Goal: Task Accomplishment & Management: Use online tool/utility

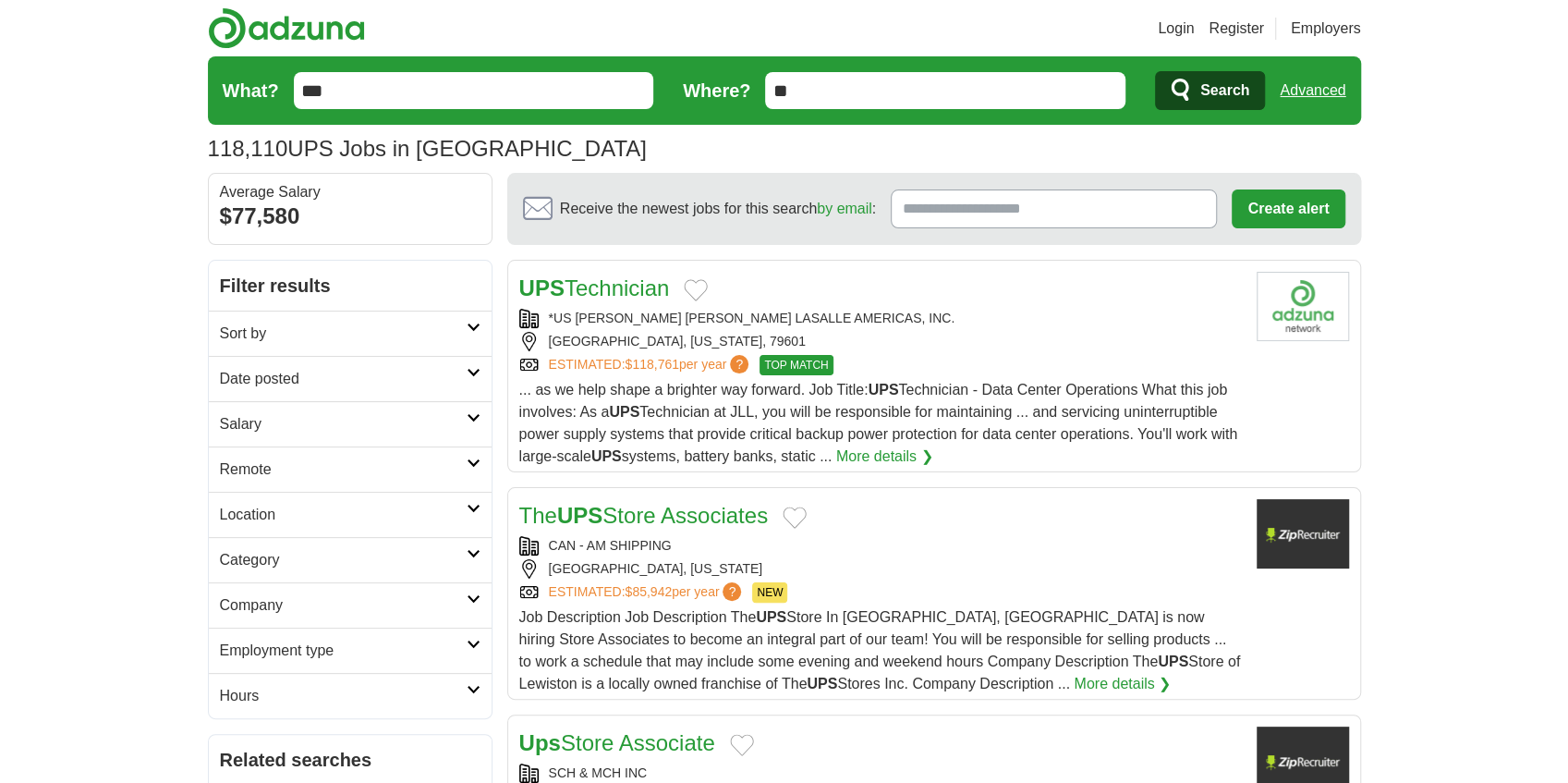
click at [421, 89] on input "***" at bounding box center [474, 90] width 360 height 37
type input "**********"
click at [1237, 78] on span "Search" at bounding box center [1225, 90] width 49 height 37
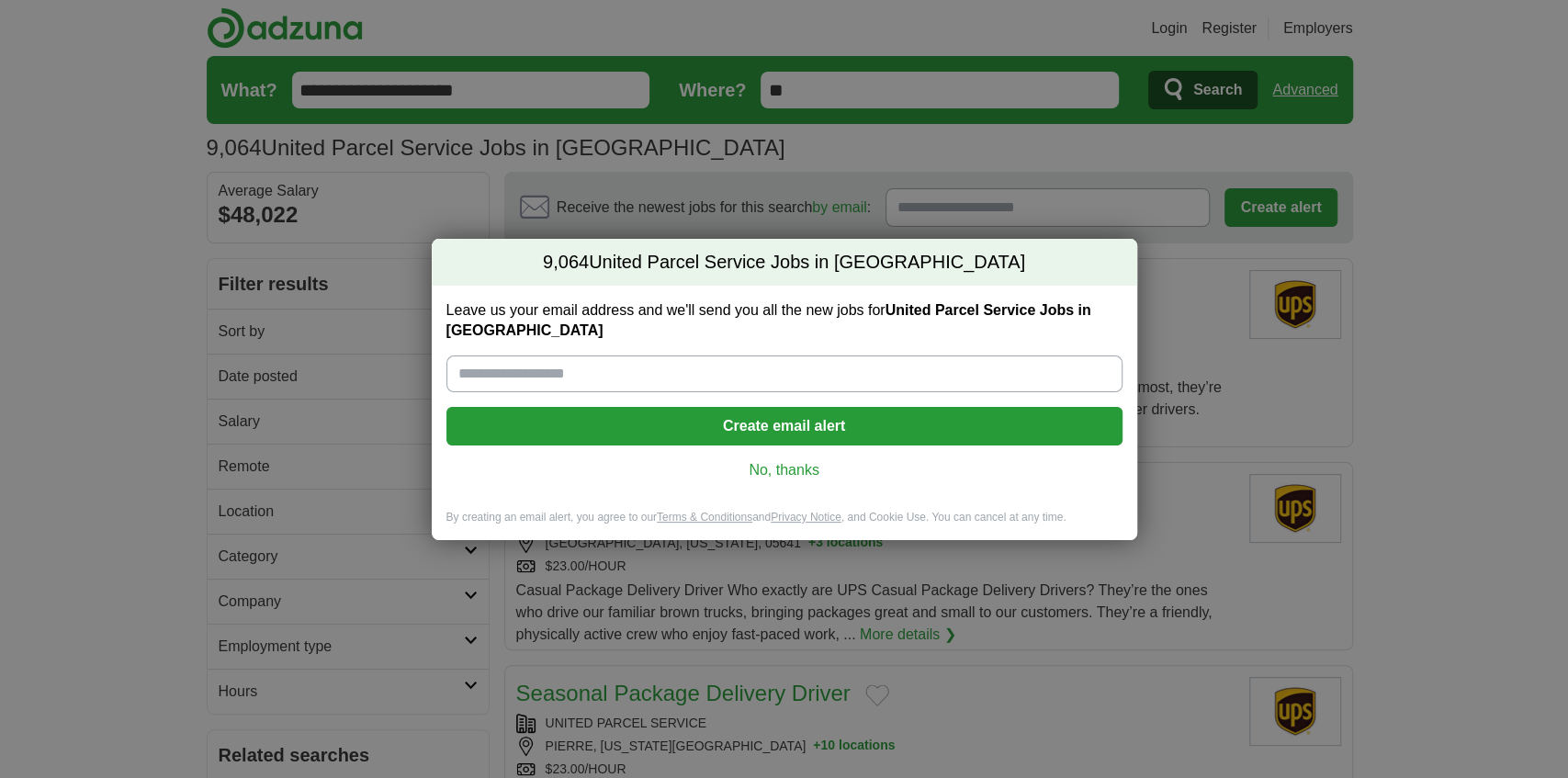
click at [785, 465] on link "No, thanks" at bounding box center [785, 470] width 647 height 20
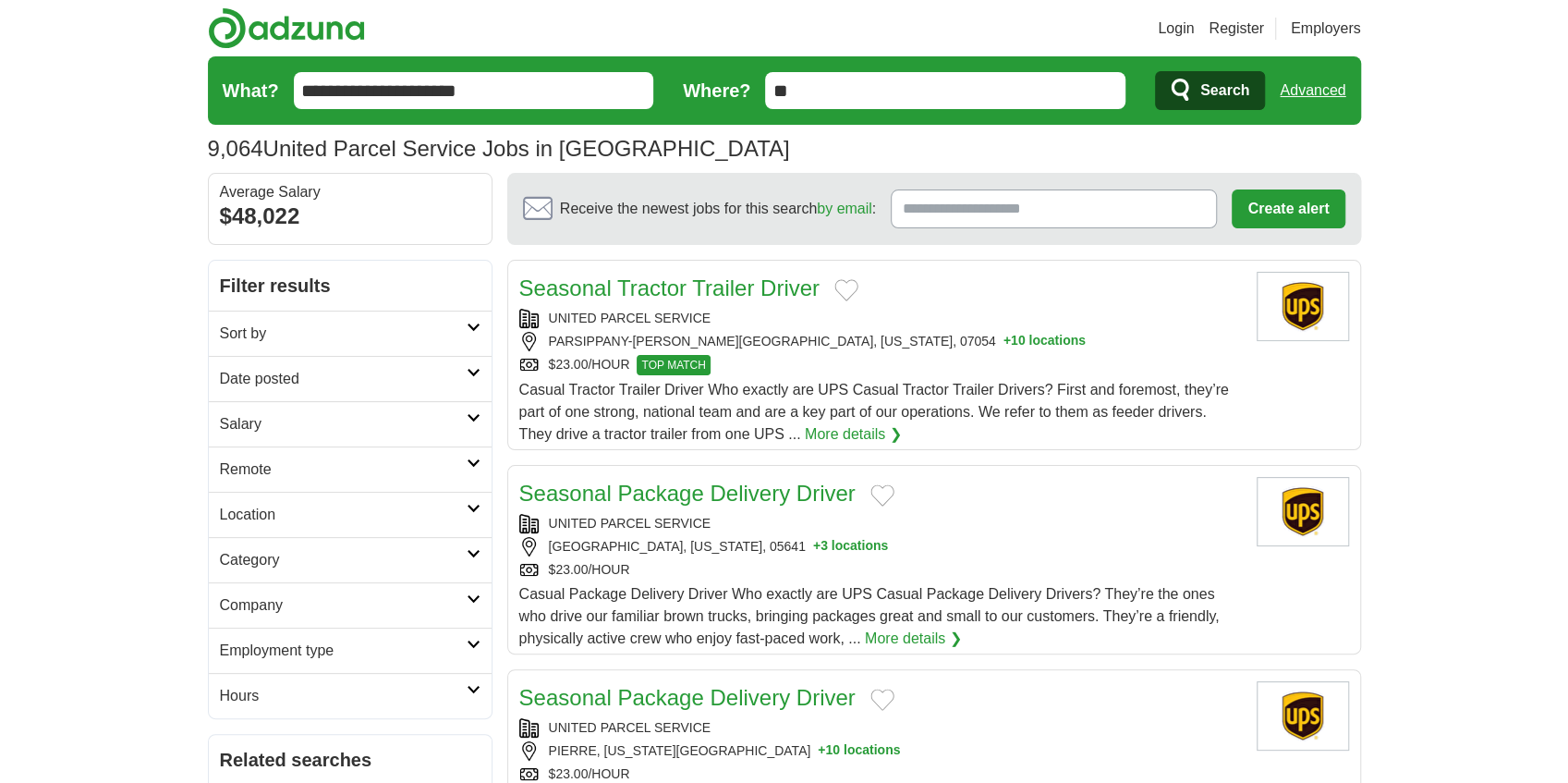
click at [620, 292] on link "Seasonal Tractor Trailer Driver" at bounding box center [669, 288] width 300 height 25
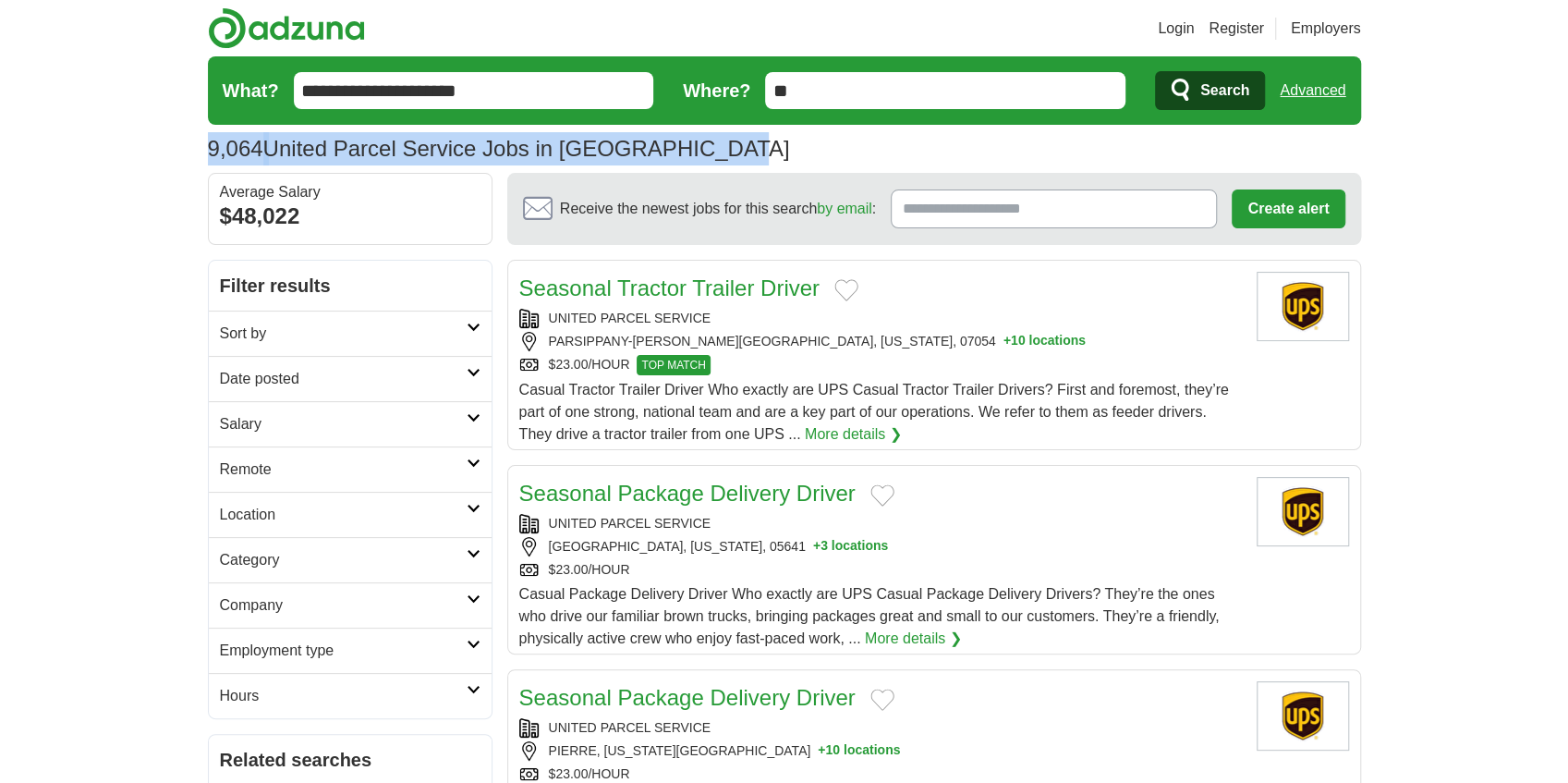
drag, startPoint x: 199, startPoint y: 140, endPoint x: 614, endPoint y: 131, distance: 415.1
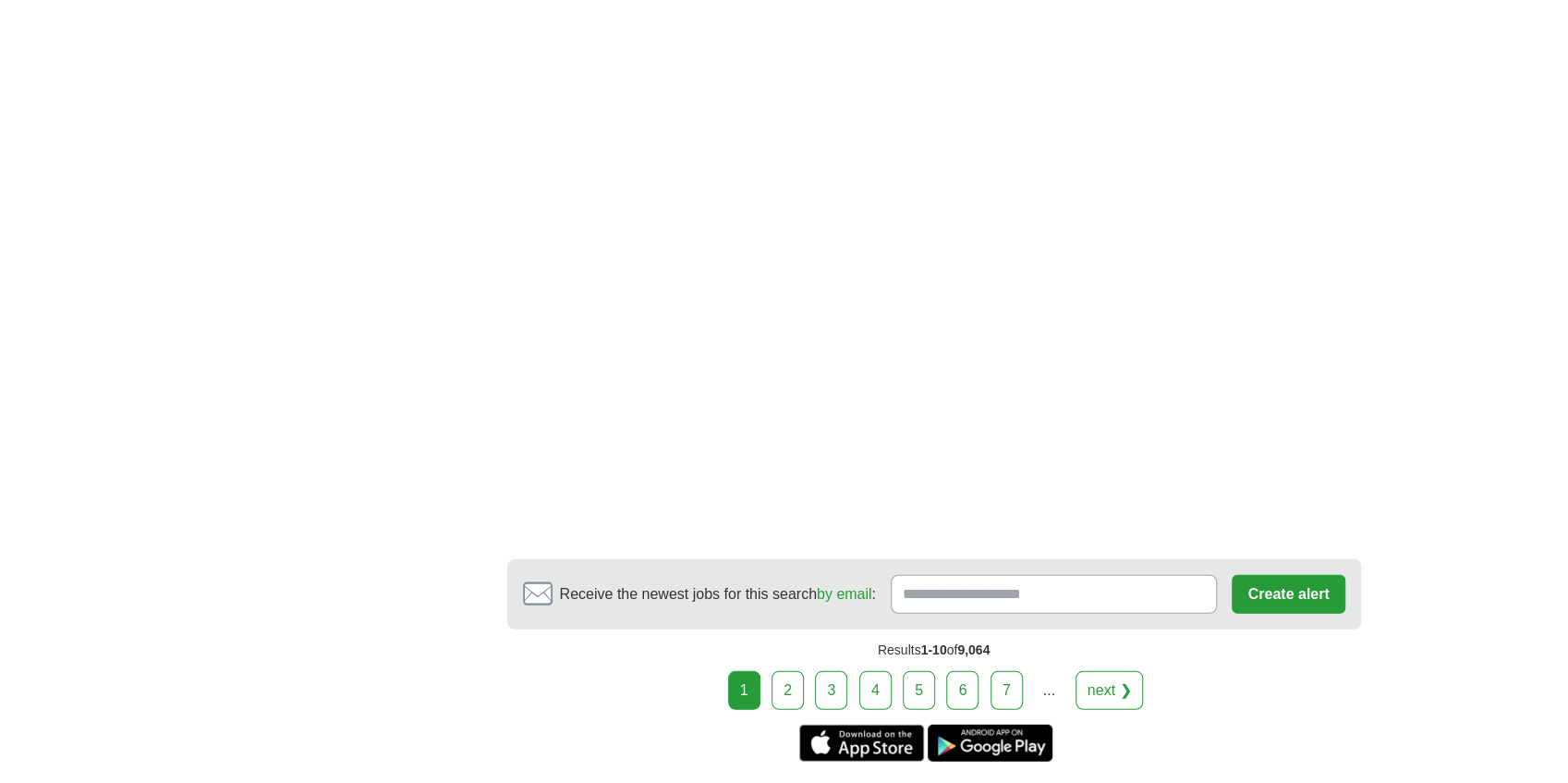
scroll to position [3240, 0]
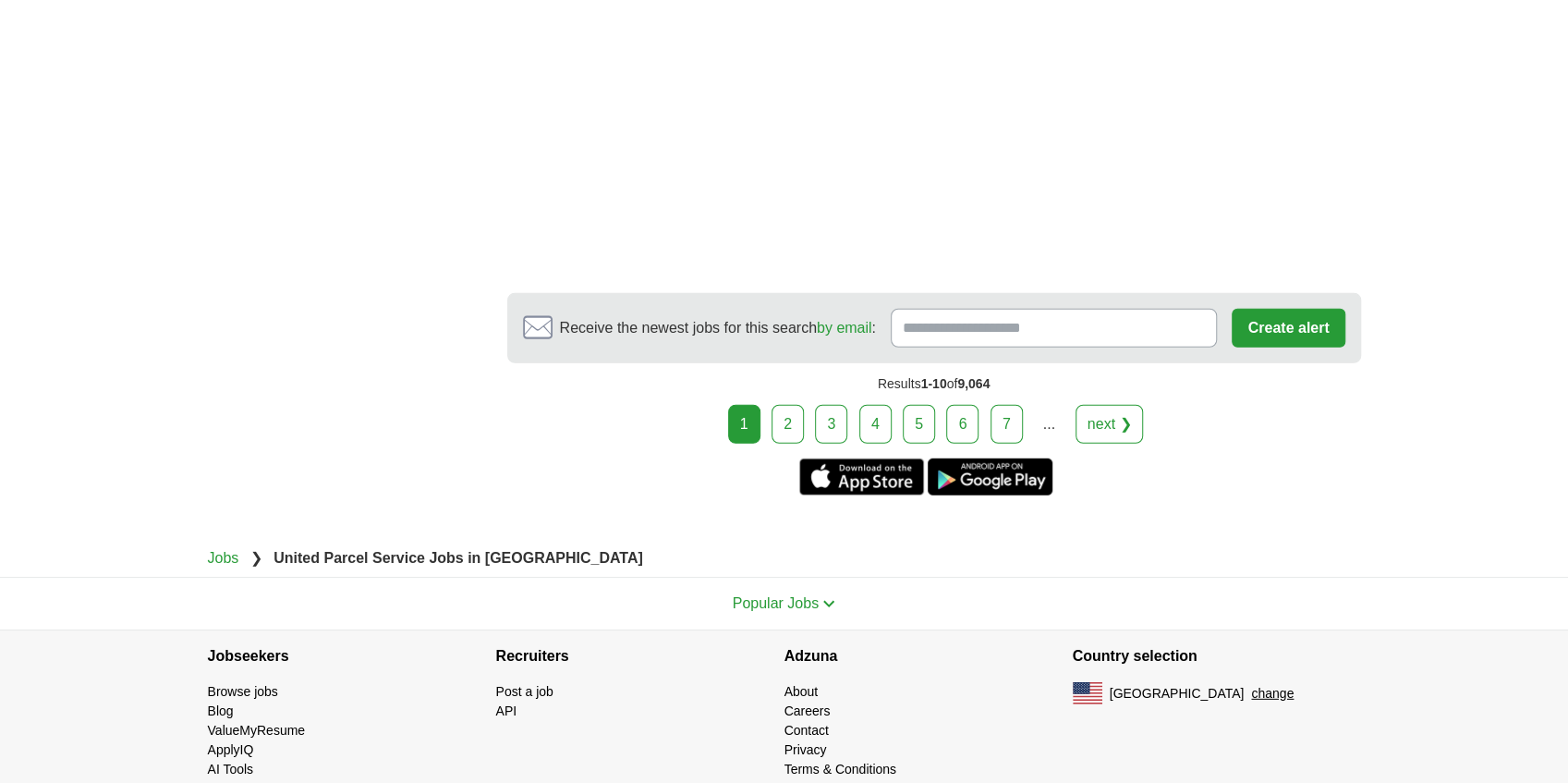
click at [1000, 405] on link "7" at bounding box center [1006, 424] width 32 height 39
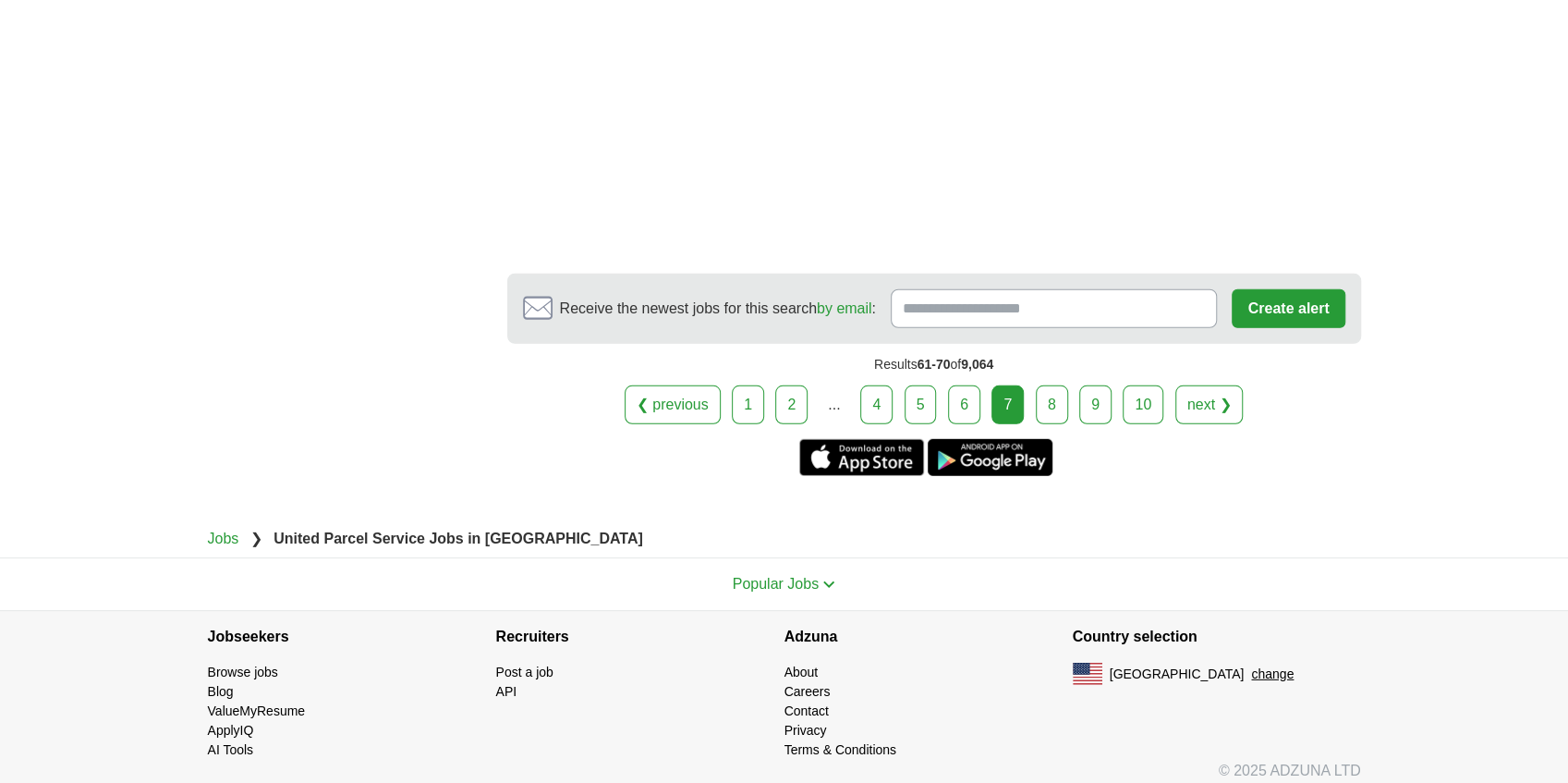
scroll to position [3370, 0]
click at [1138, 401] on link "10" at bounding box center [1142, 402] width 41 height 39
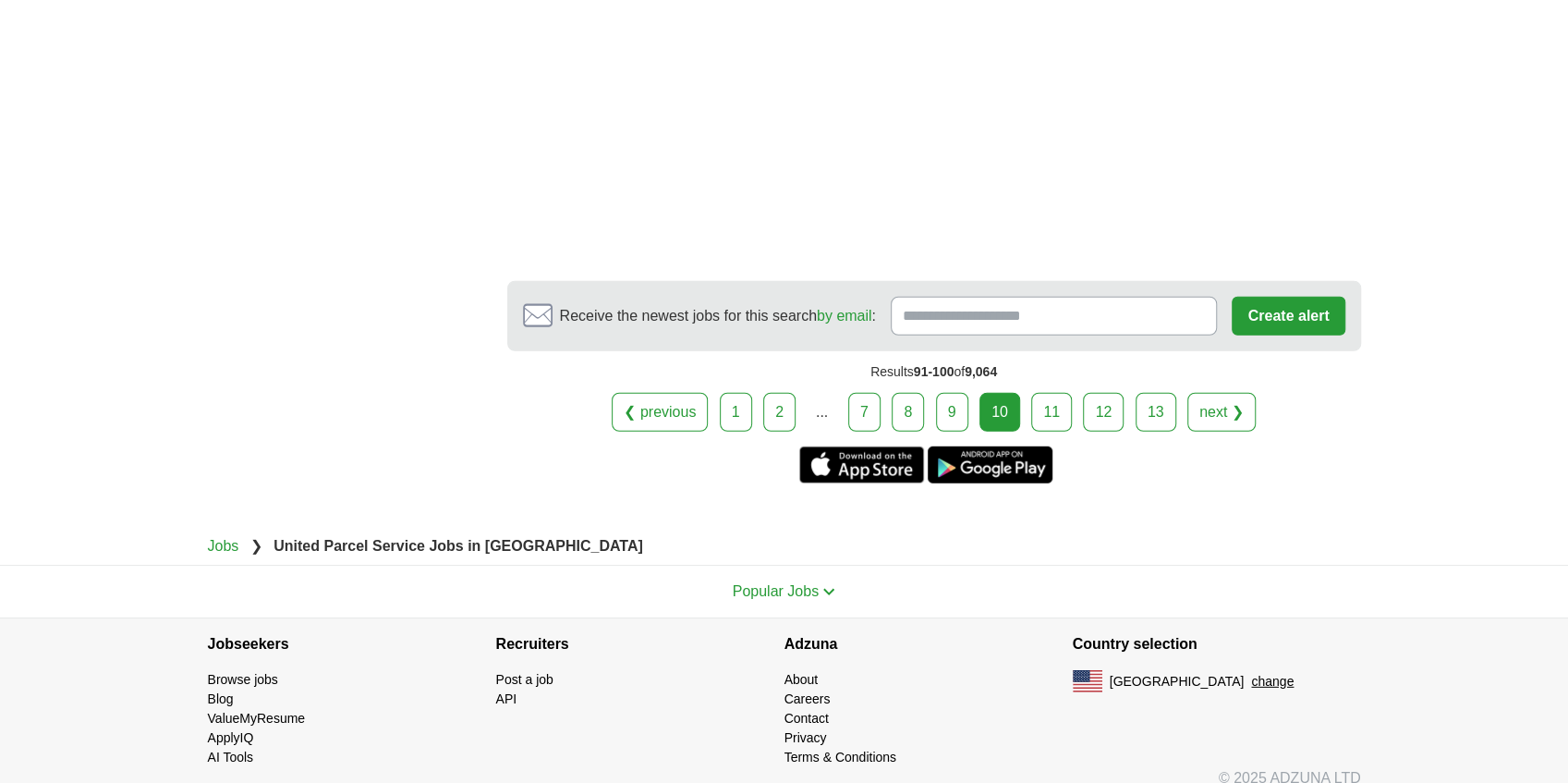
scroll to position [3284, 0]
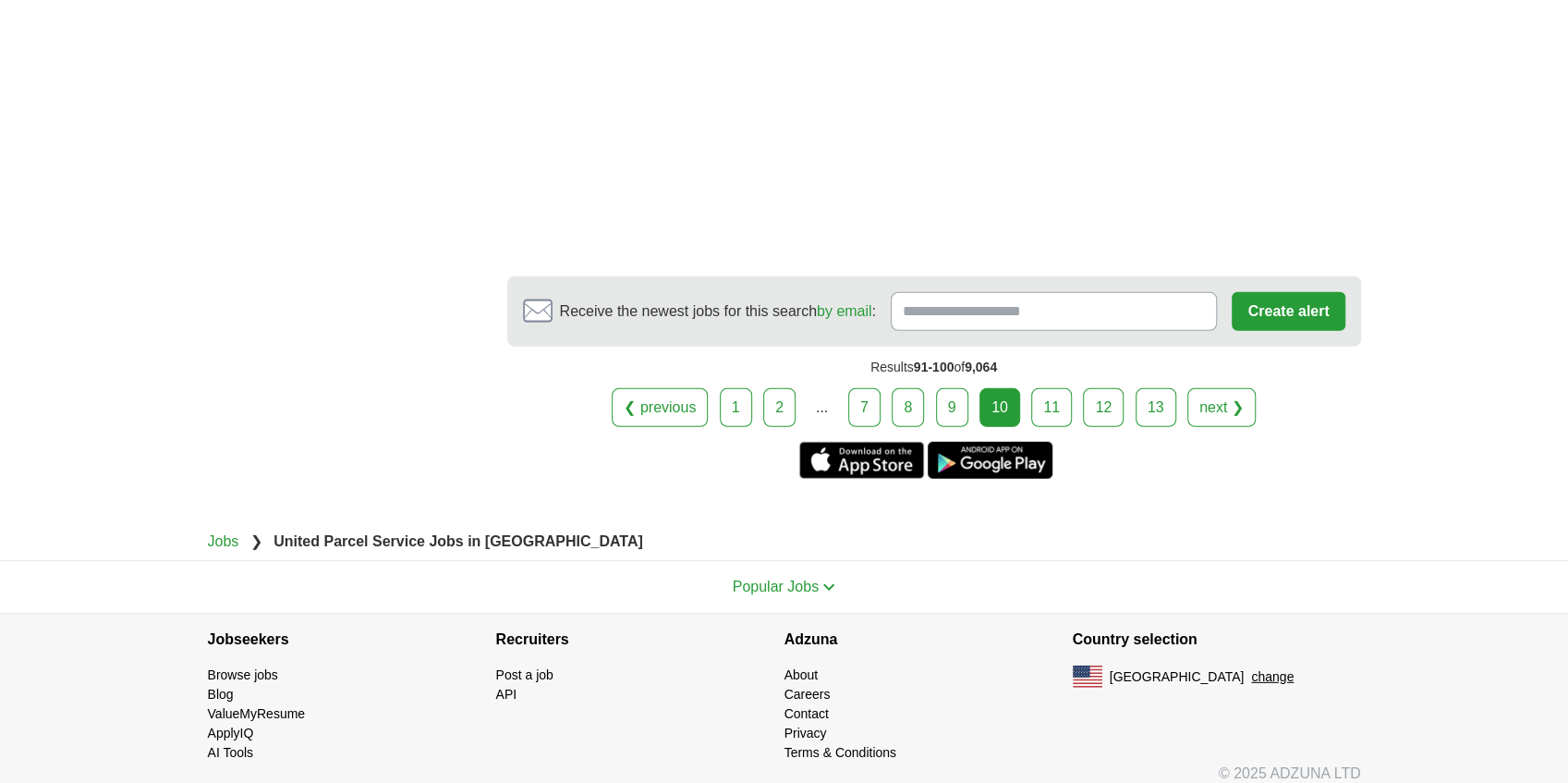
click at [1237, 401] on link "next ❯" at bounding box center [1221, 407] width 68 height 39
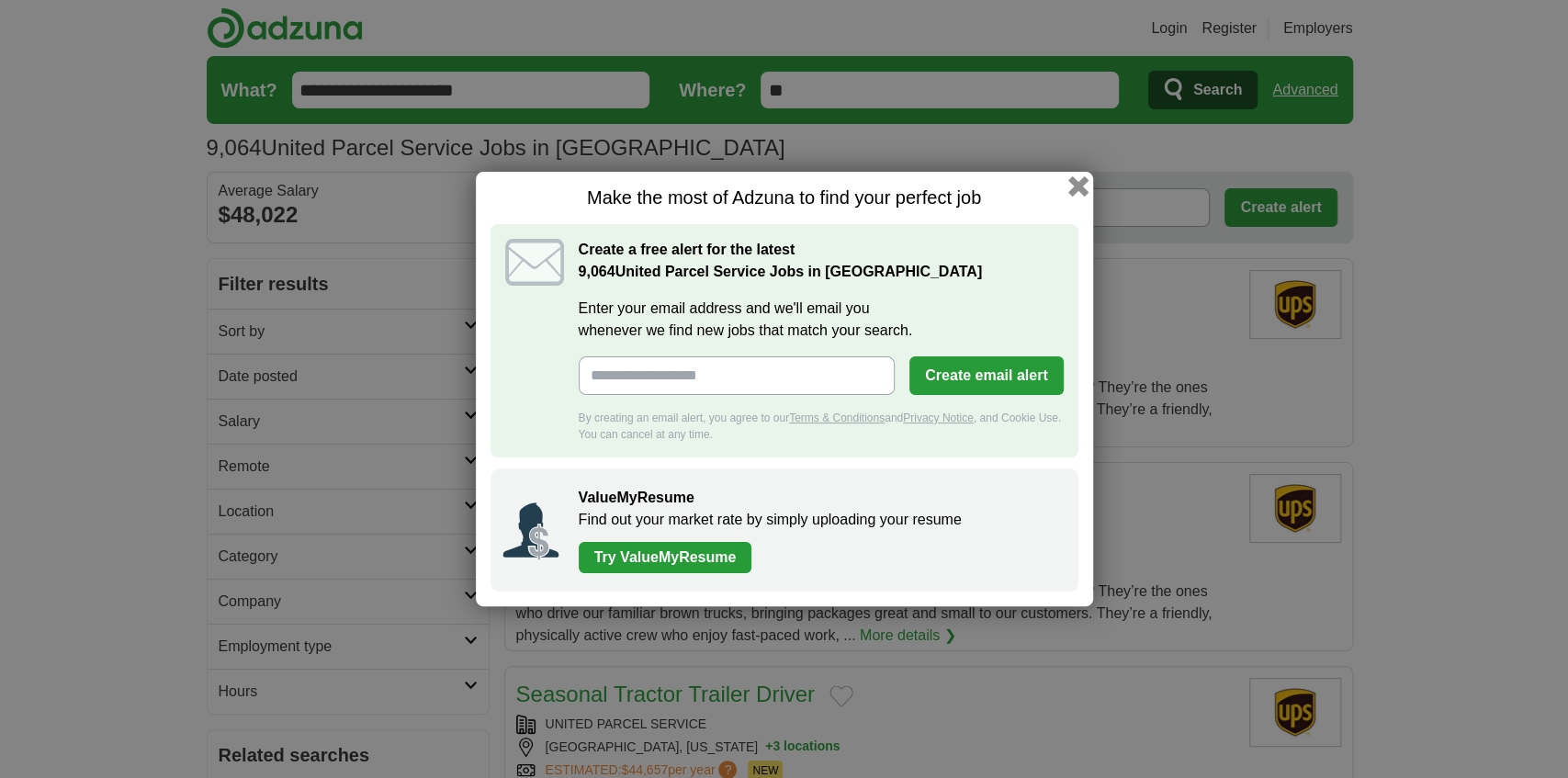
click at [1078, 186] on button "button" at bounding box center [1077, 186] width 20 height 20
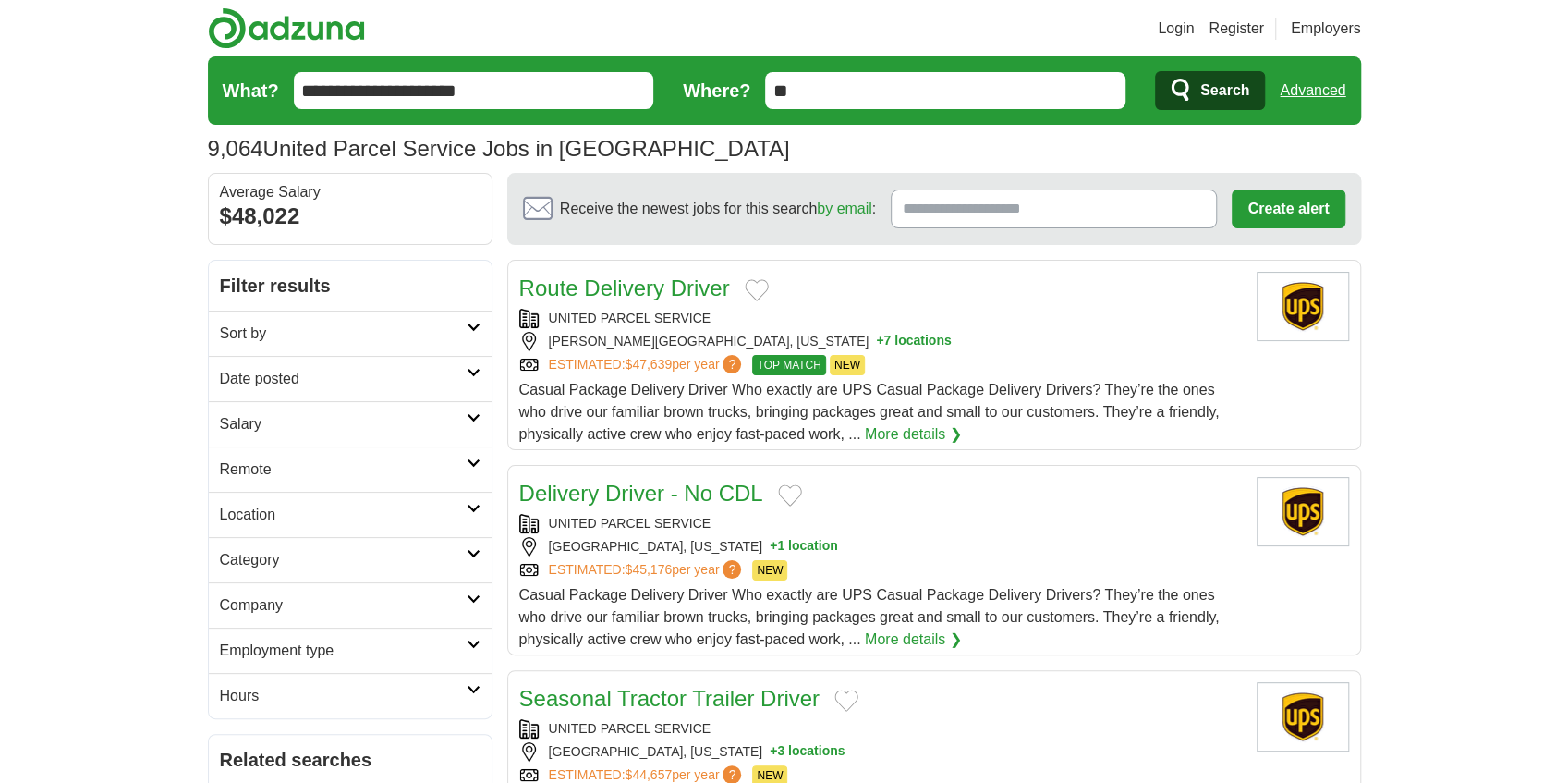
click at [702, 290] on link "Route Delivery Driver" at bounding box center [624, 288] width 211 height 25
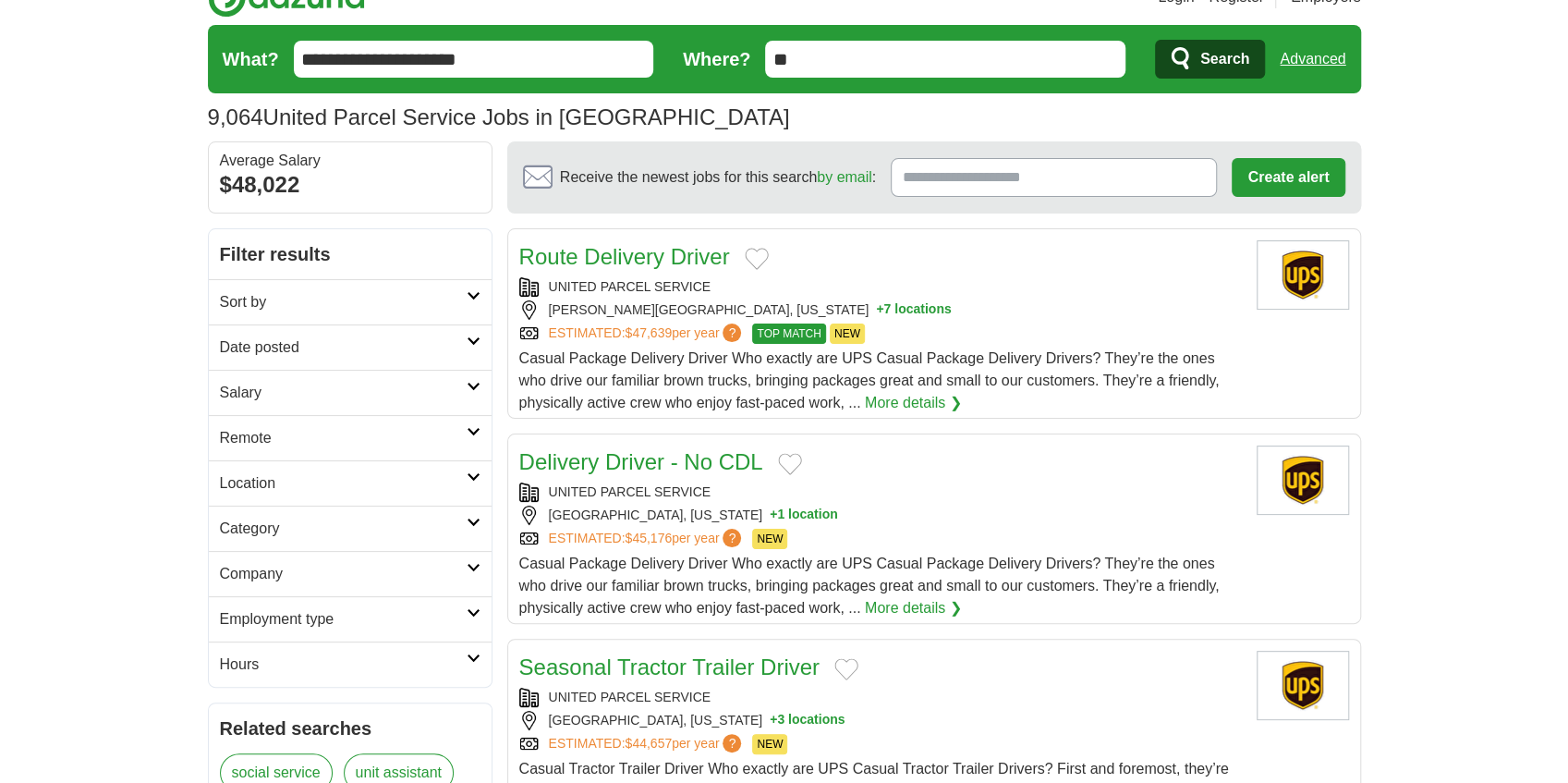
scroll to position [185, 0]
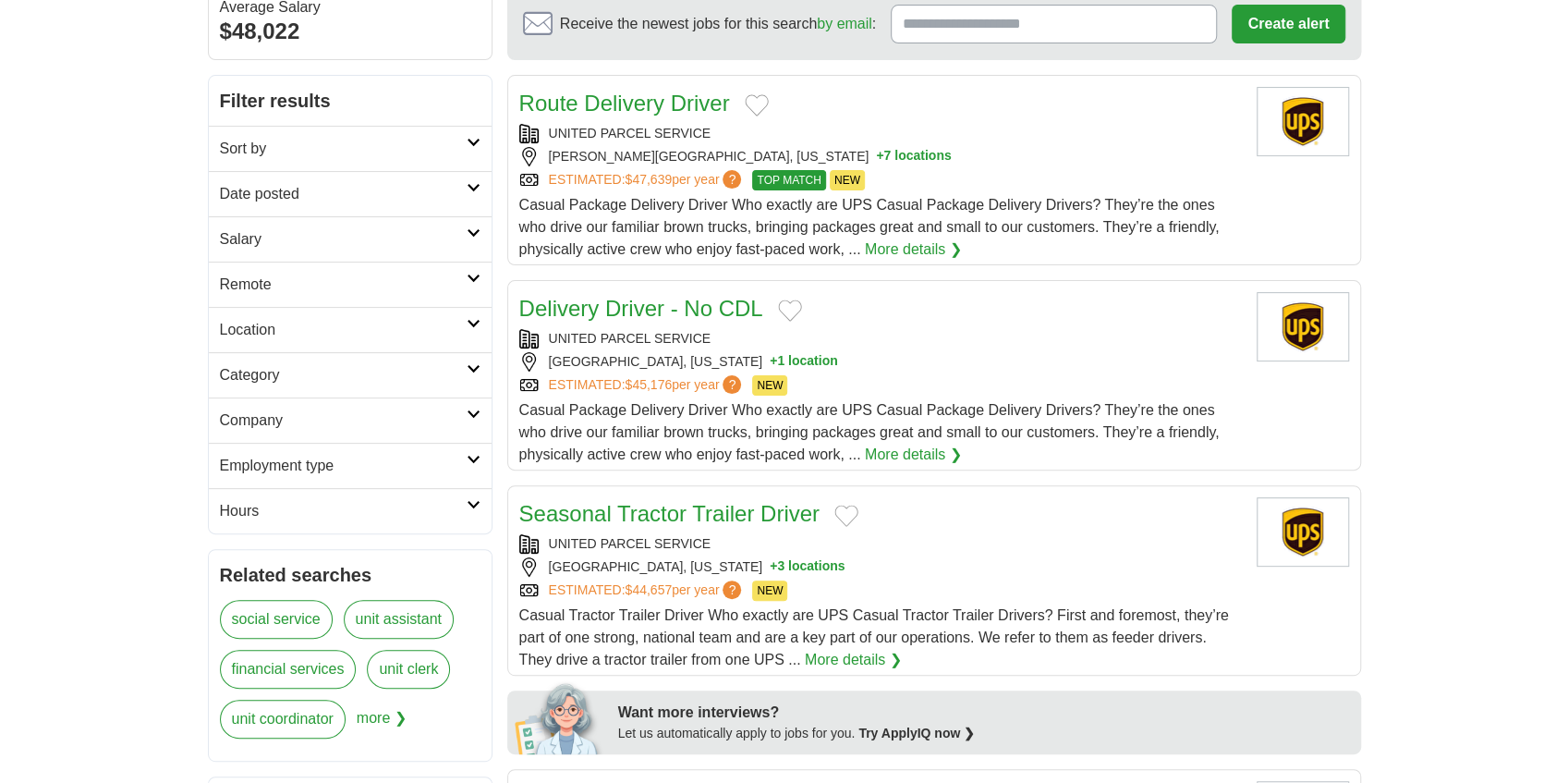
click at [645, 300] on link "Delivery Driver - No CDL" at bounding box center [640, 308] width 244 height 25
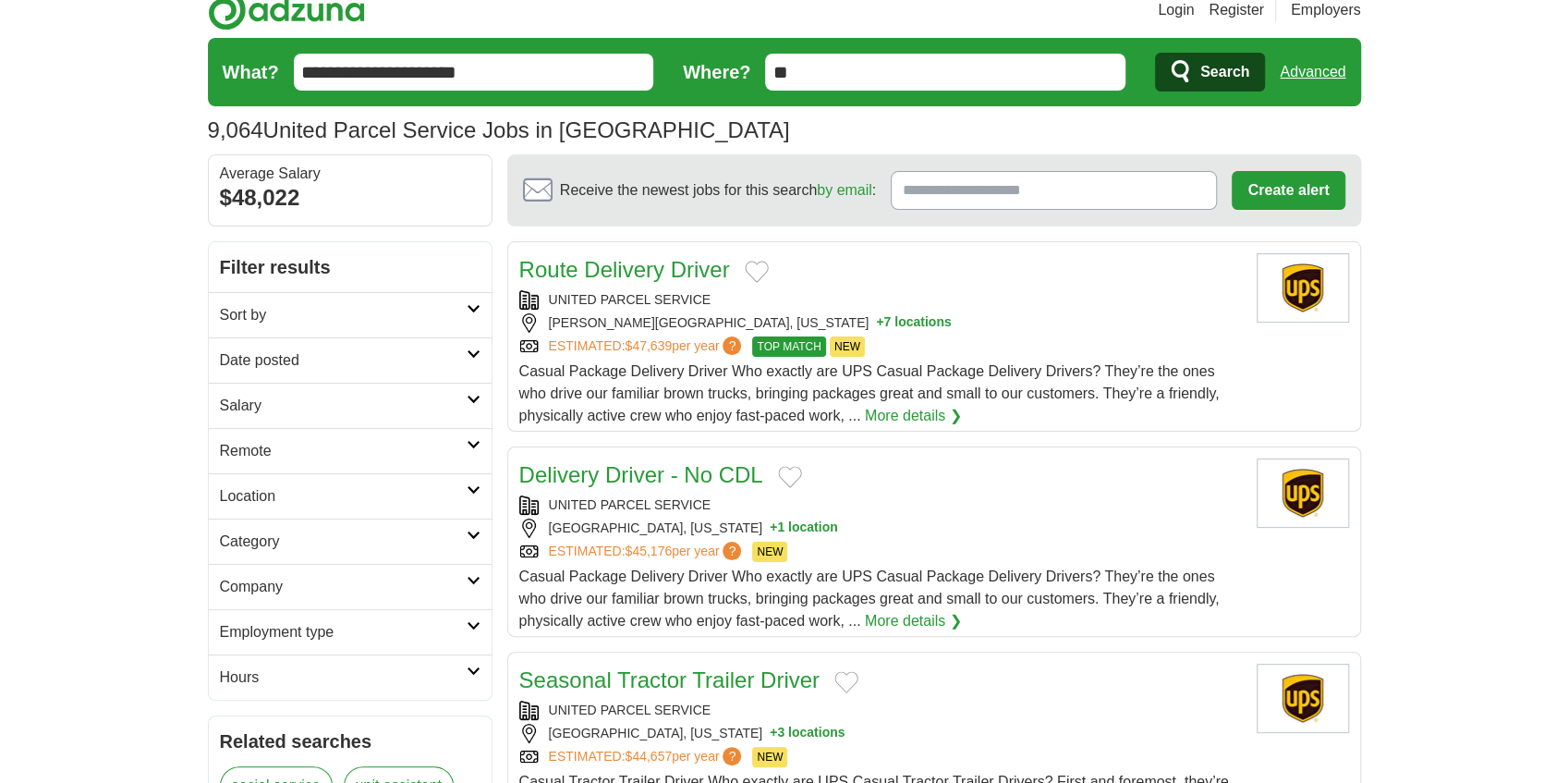
scroll to position [0, 0]
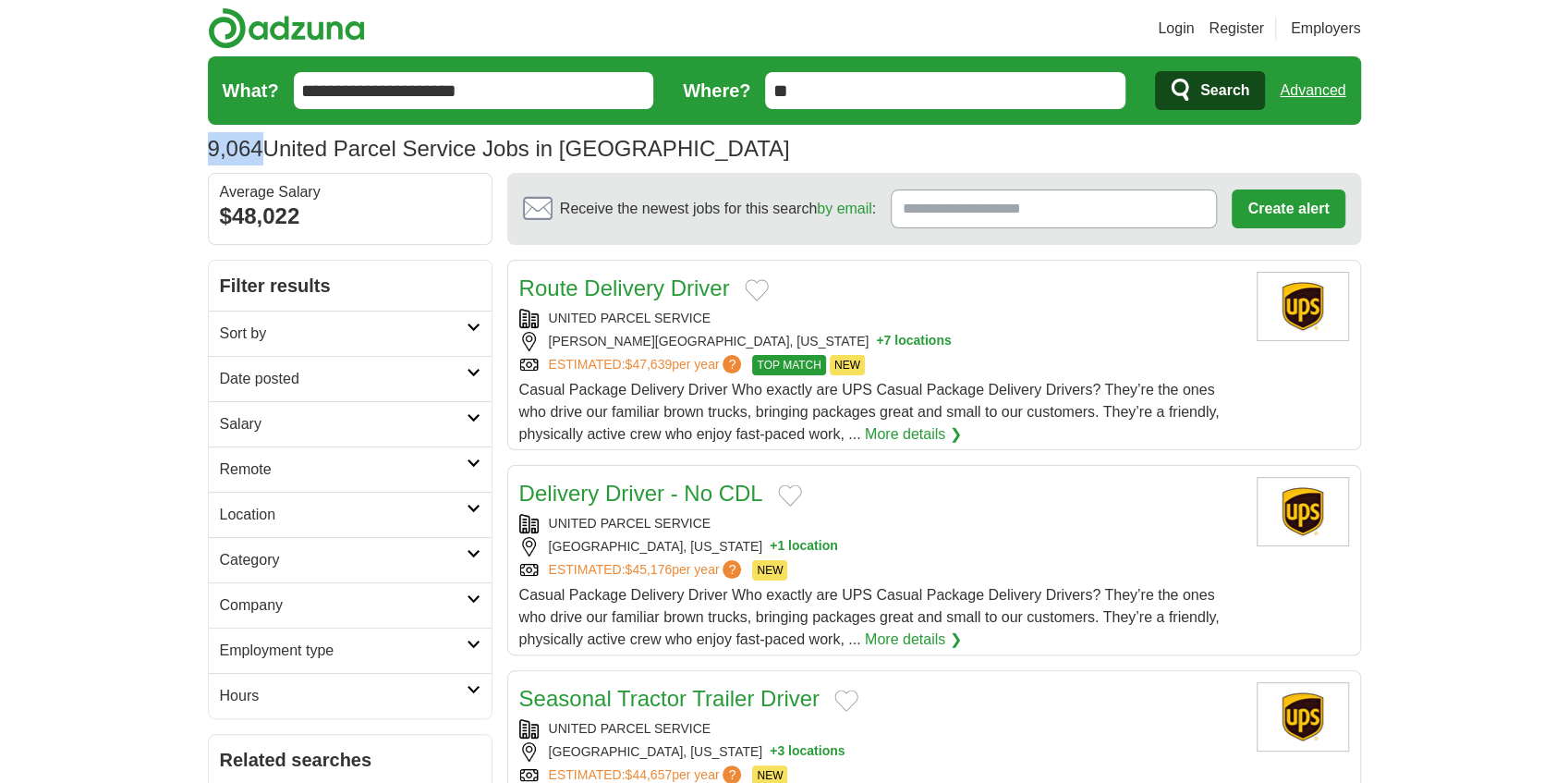
drag, startPoint x: 265, startPoint y: 150, endPoint x: 187, endPoint y: 146, distance: 78.1
click at [512, 166] on section "9,064 United Parcel Service Jobs in [GEOGRAPHIC_DATA] [GEOGRAPHIC_DATA] [GEOGRA…" at bounding box center [784, 114] width 1153 height 117
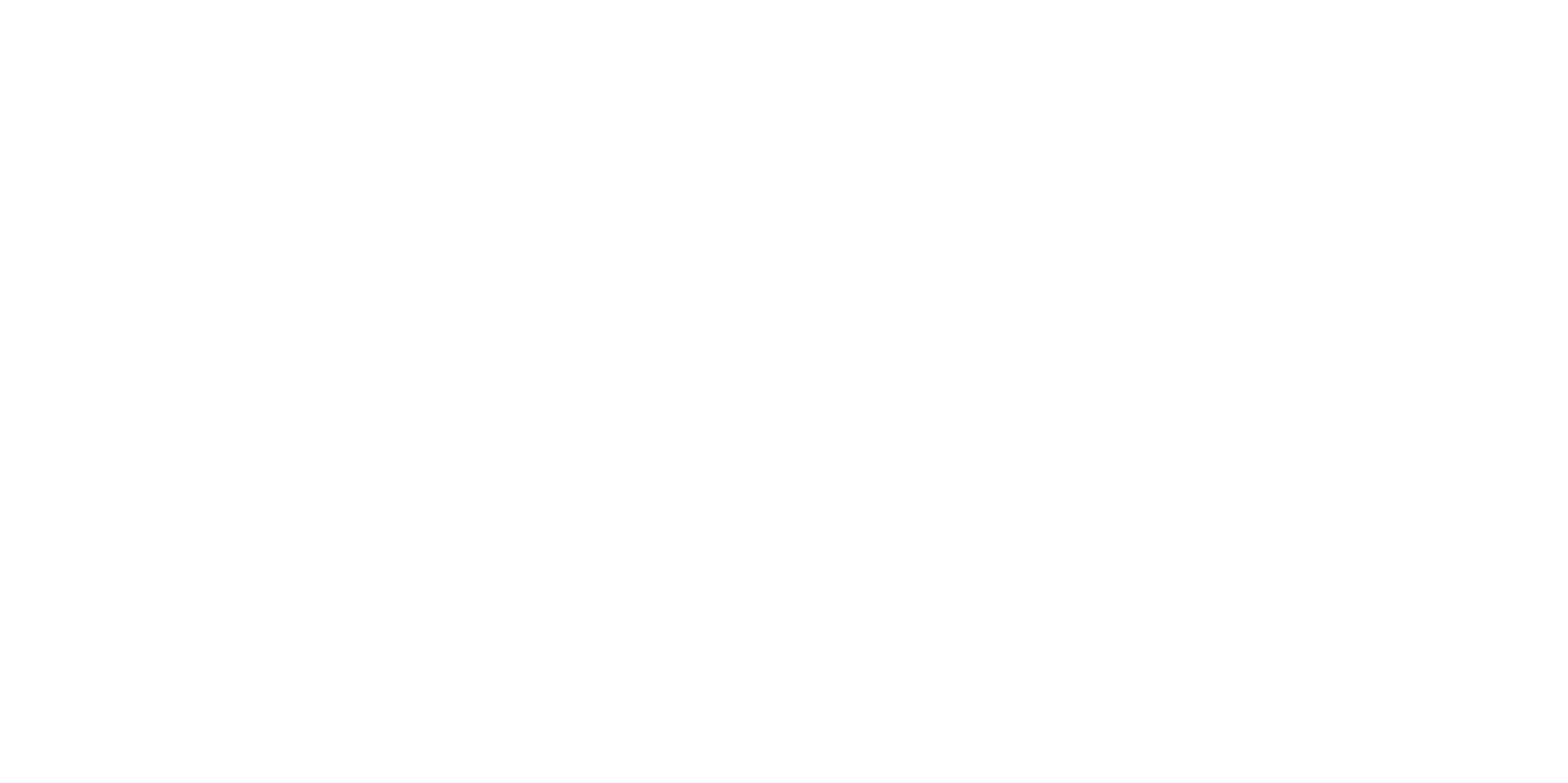
scroll to position [3081, 0]
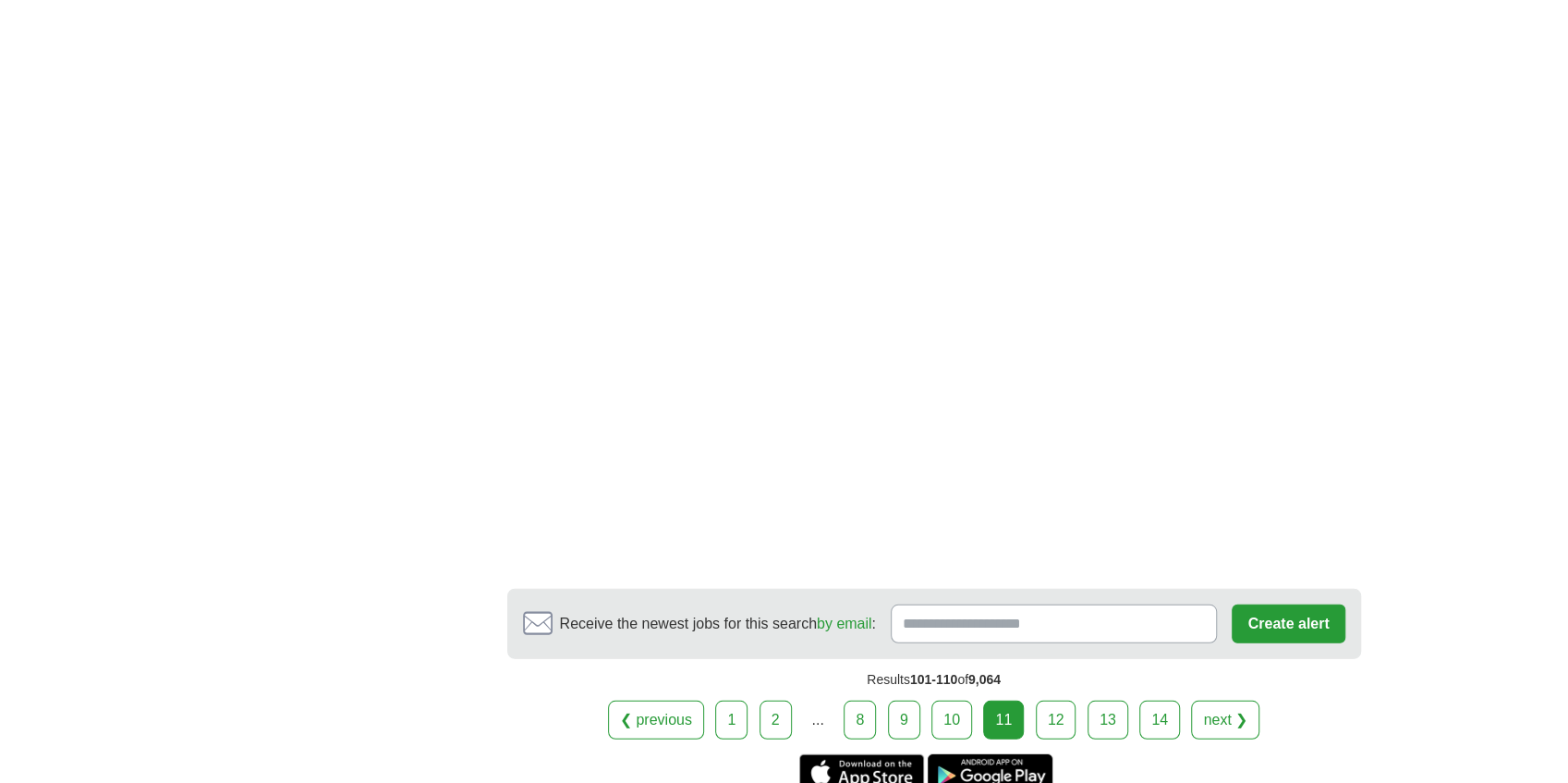
click at [733, 700] on link "1" at bounding box center [731, 719] width 32 height 39
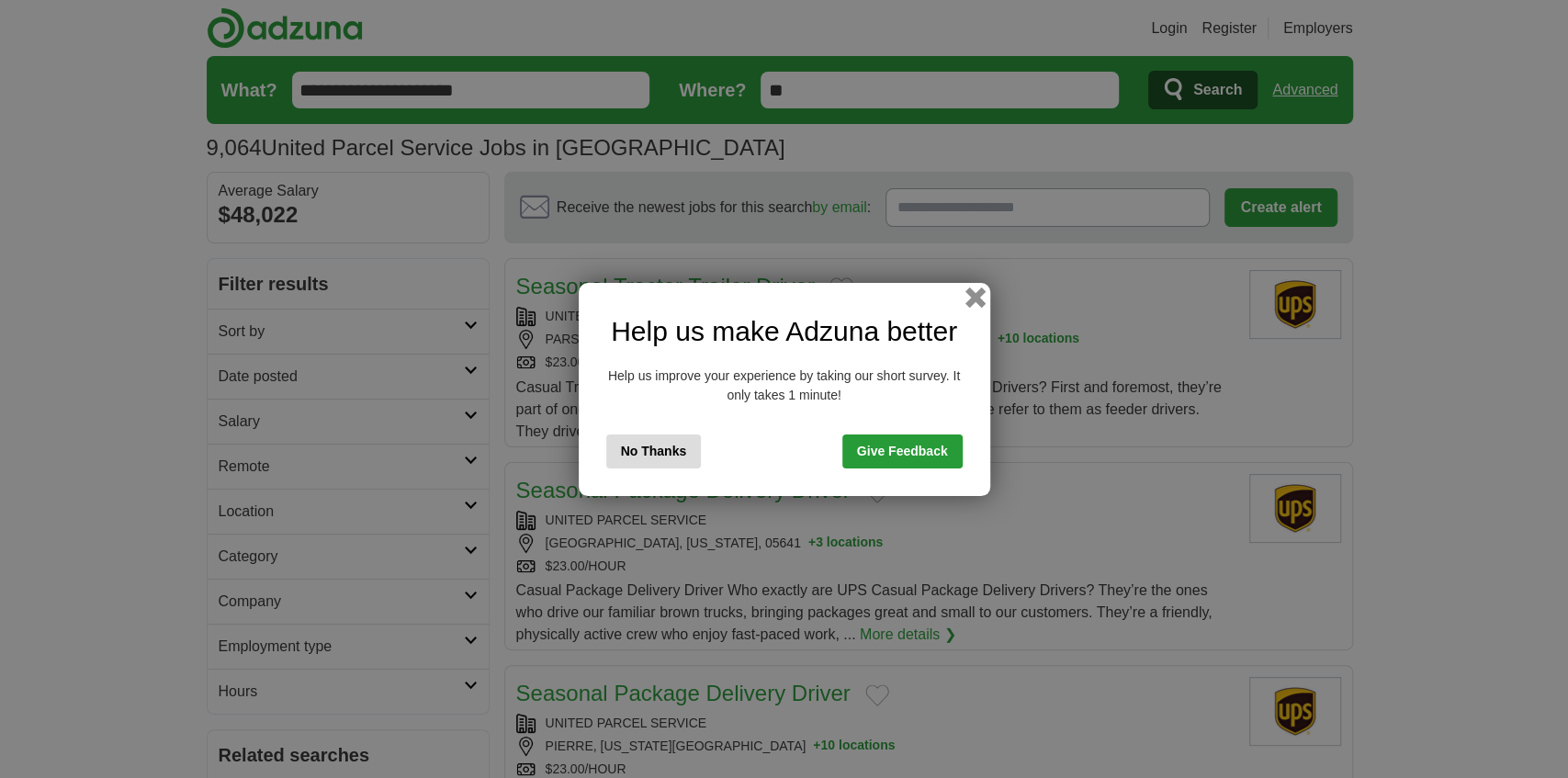
click at [968, 292] on button "button" at bounding box center [974, 296] width 20 height 20
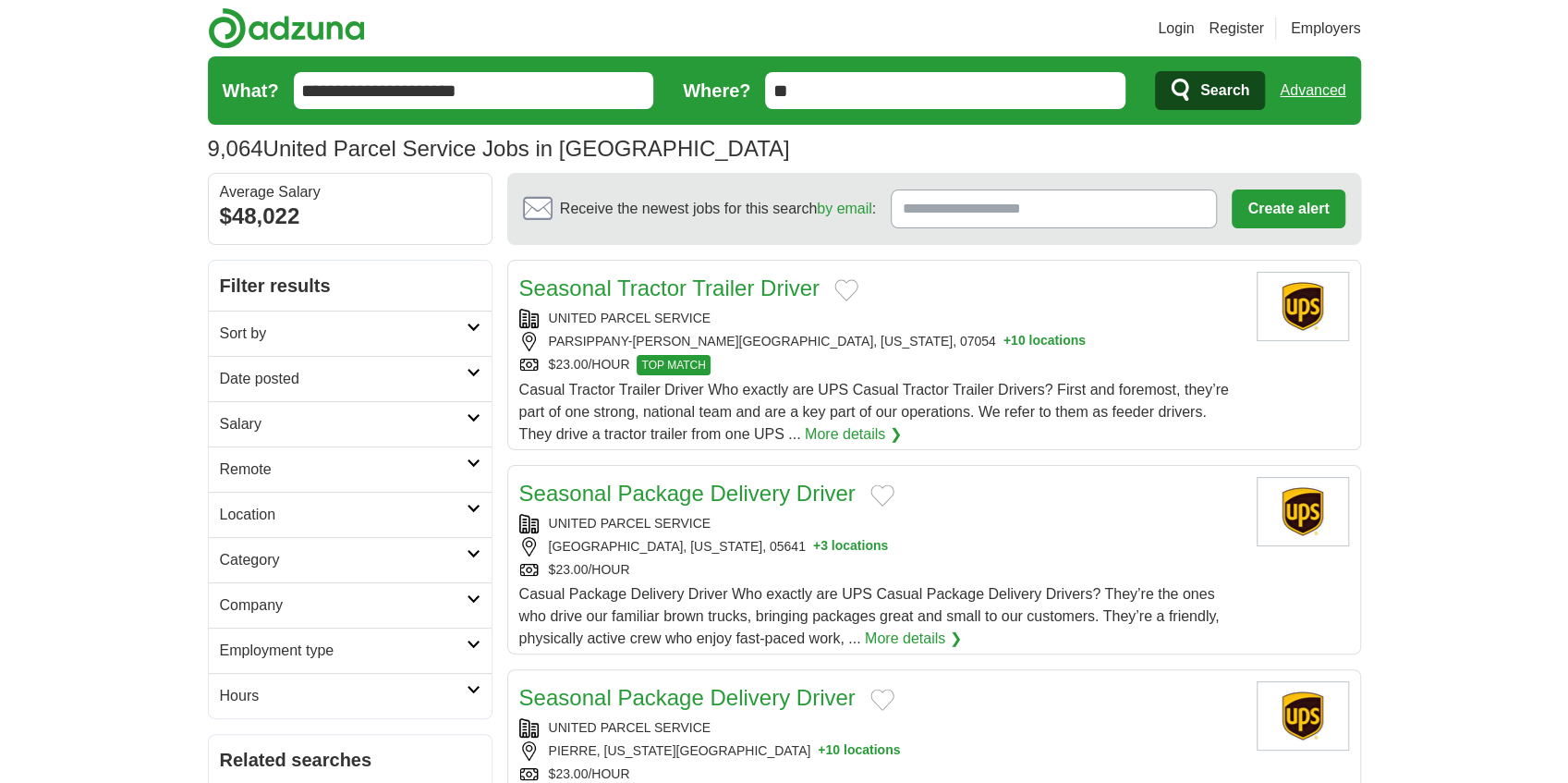
click at [1190, 322] on div "UNITED PARCEL SERVICE" at bounding box center [880, 318] width 723 height 19
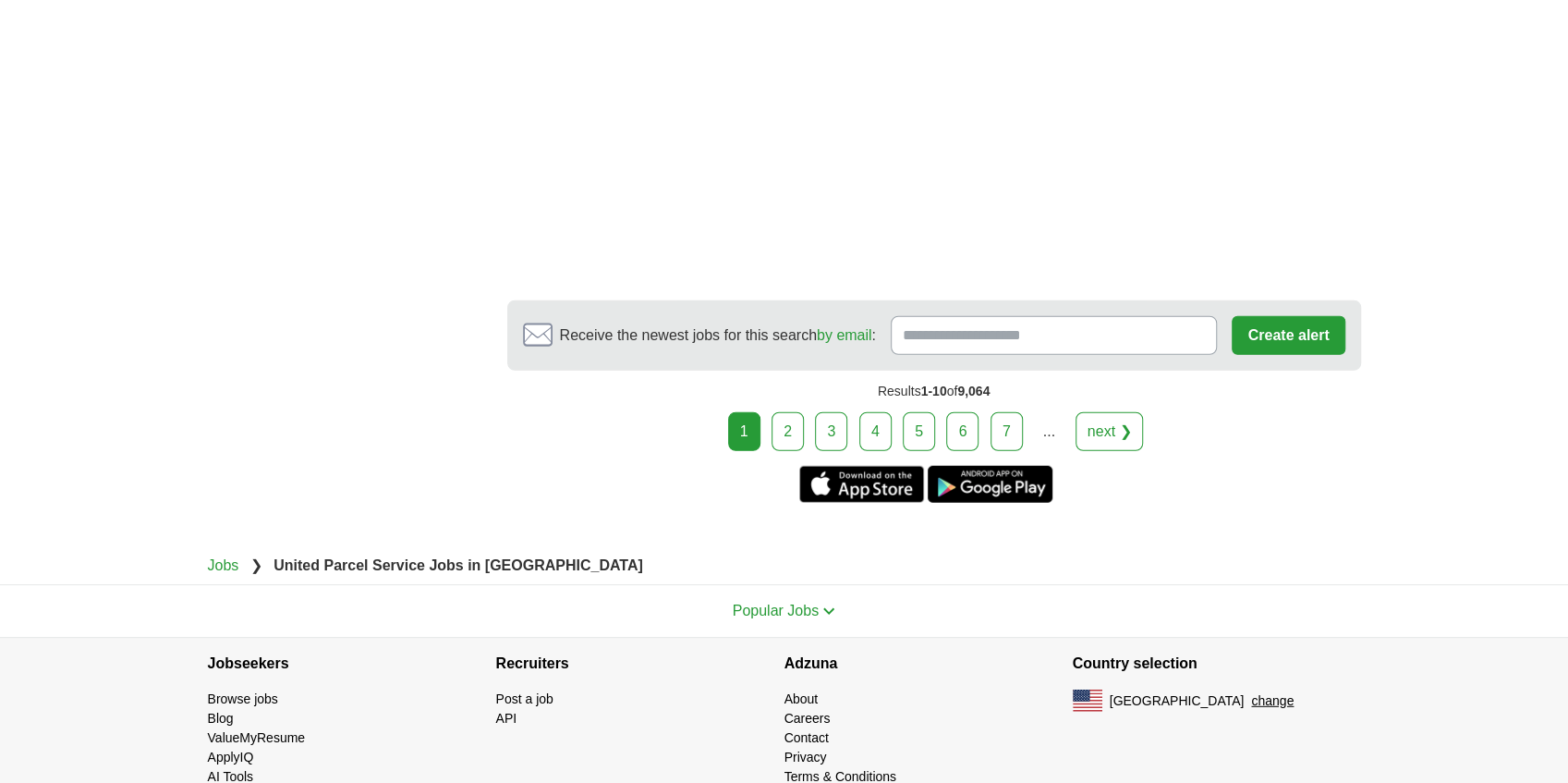
scroll to position [3089, 0]
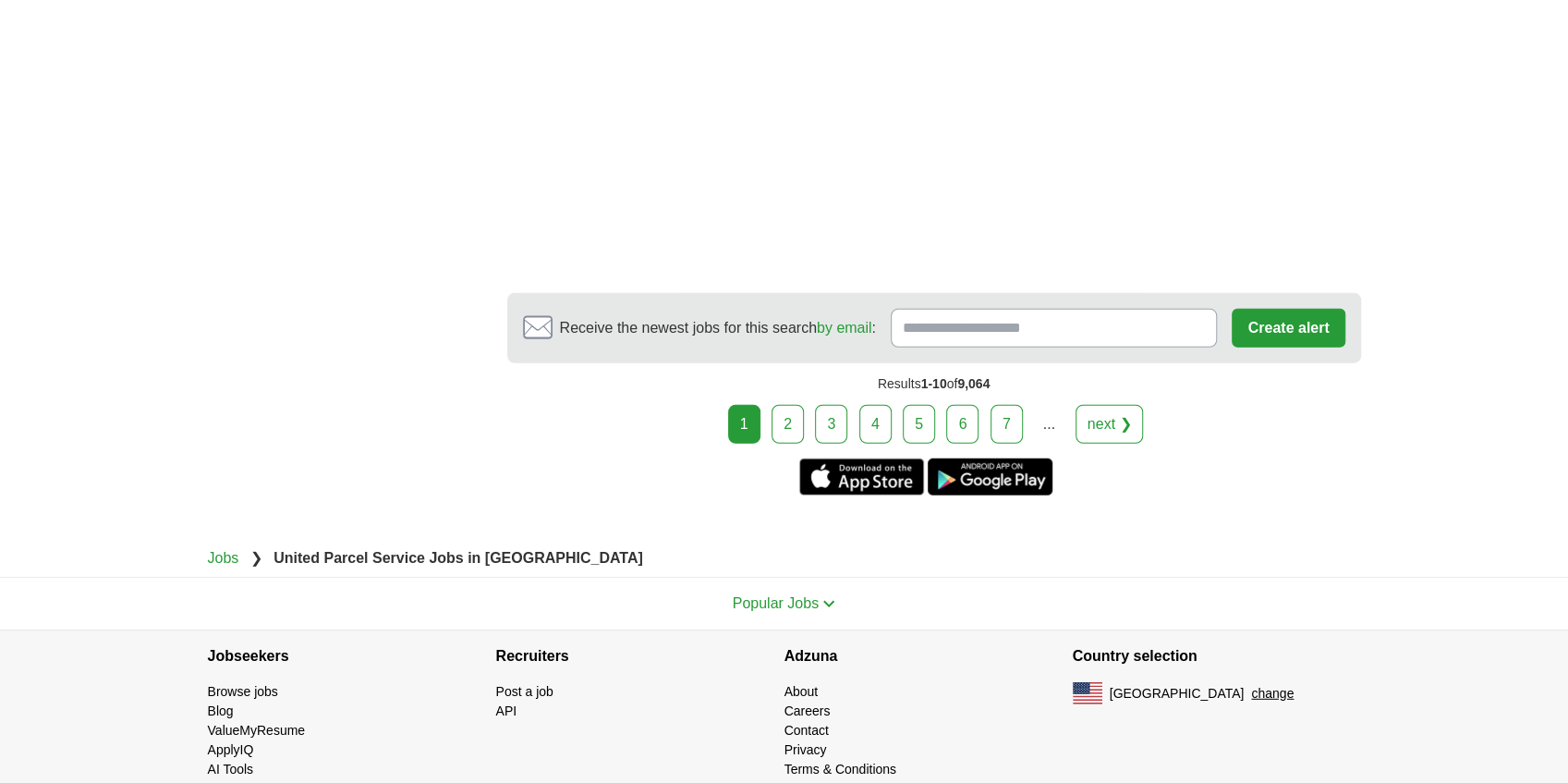
click at [886, 405] on link "4" at bounding box center [876, 424] width 32 height 39
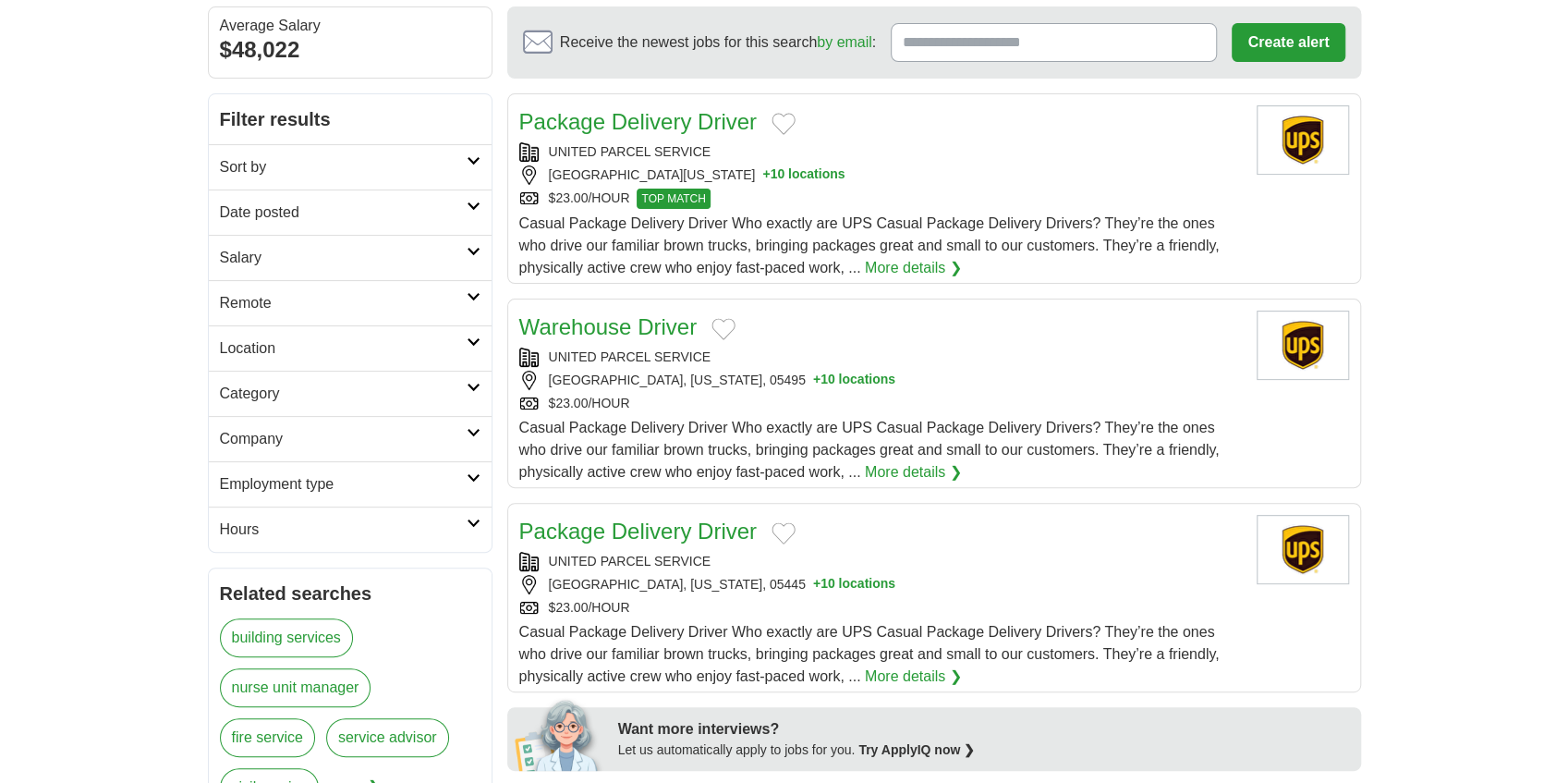
scroll to position [185, 0]
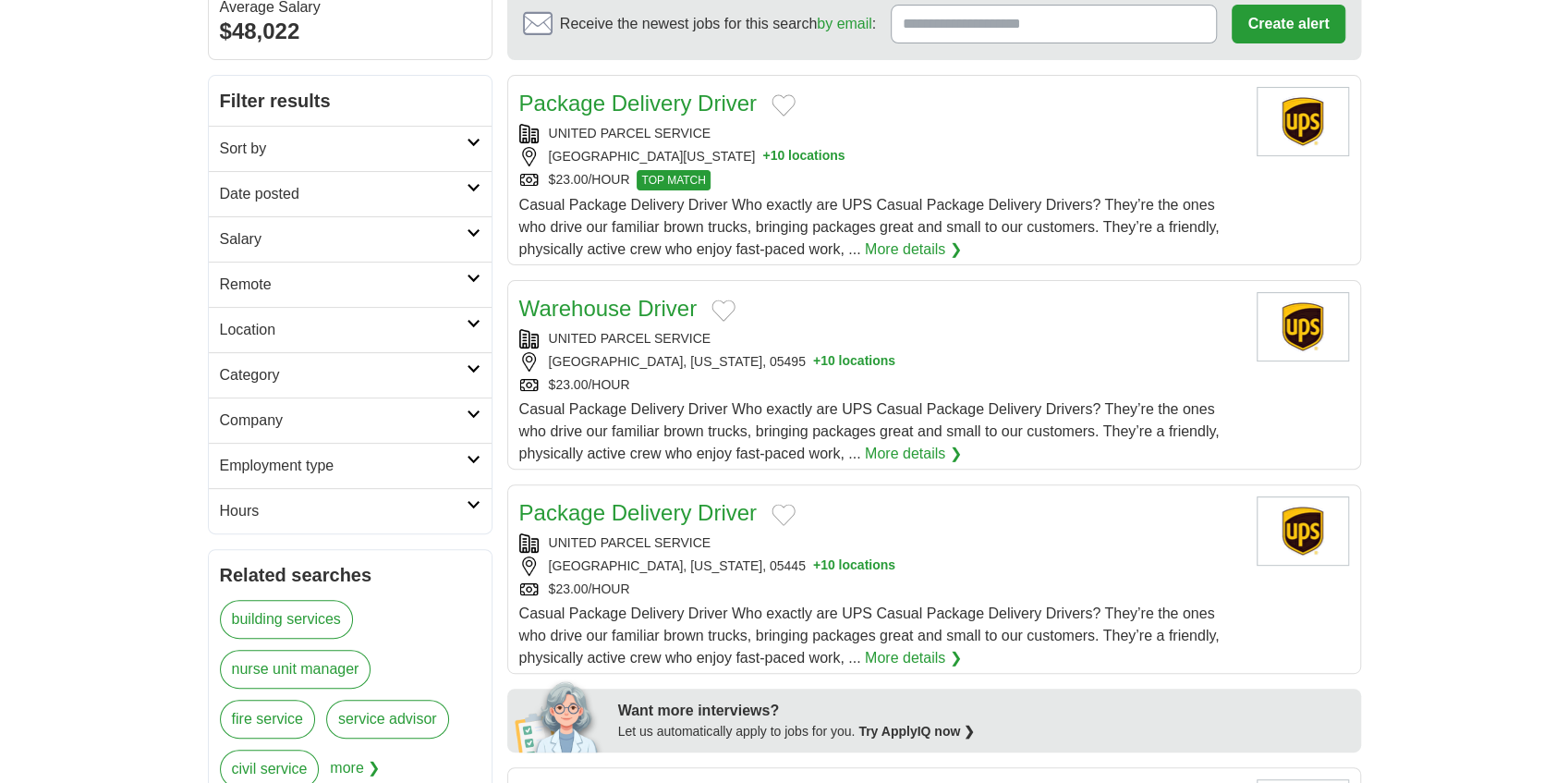
click at [591, 520] on link "Package Delivery Driver" at bounding box center [637, 513] width 237 height 25
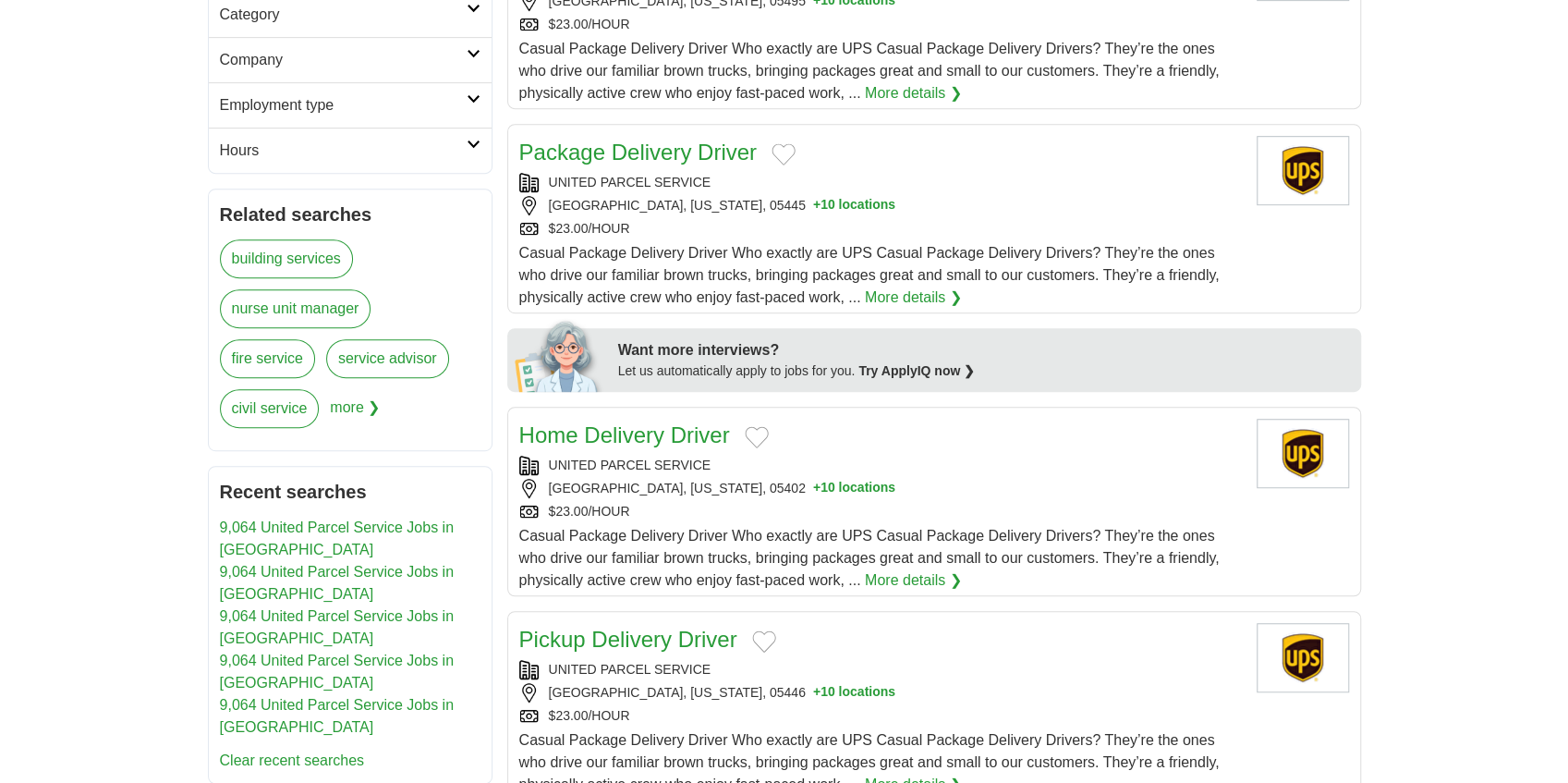
scroll to position [863, 0]
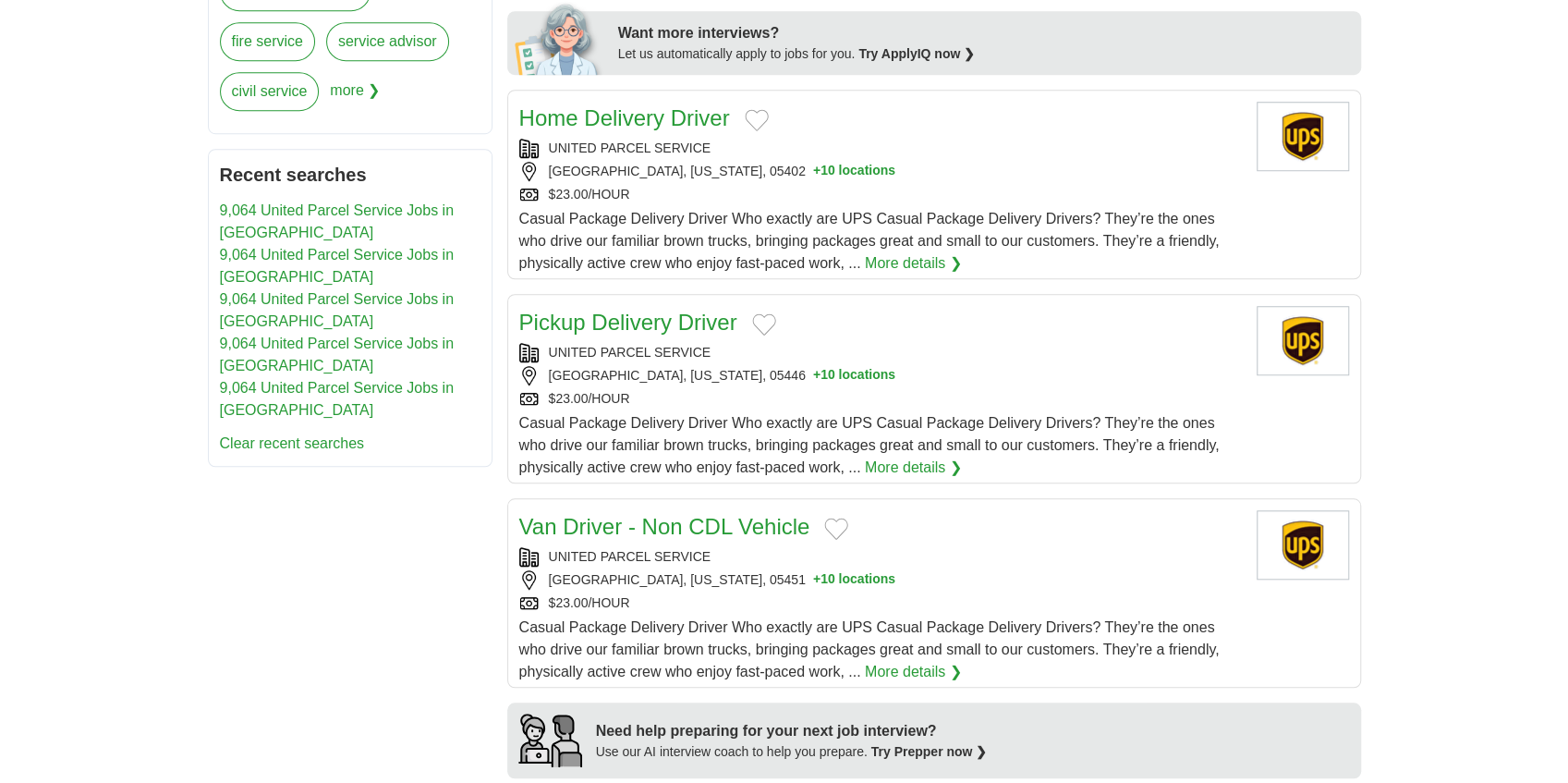
click at [665, 321] on link "Pickup Delivery Driver" at bounding box center [628, 322] width 218 height 25
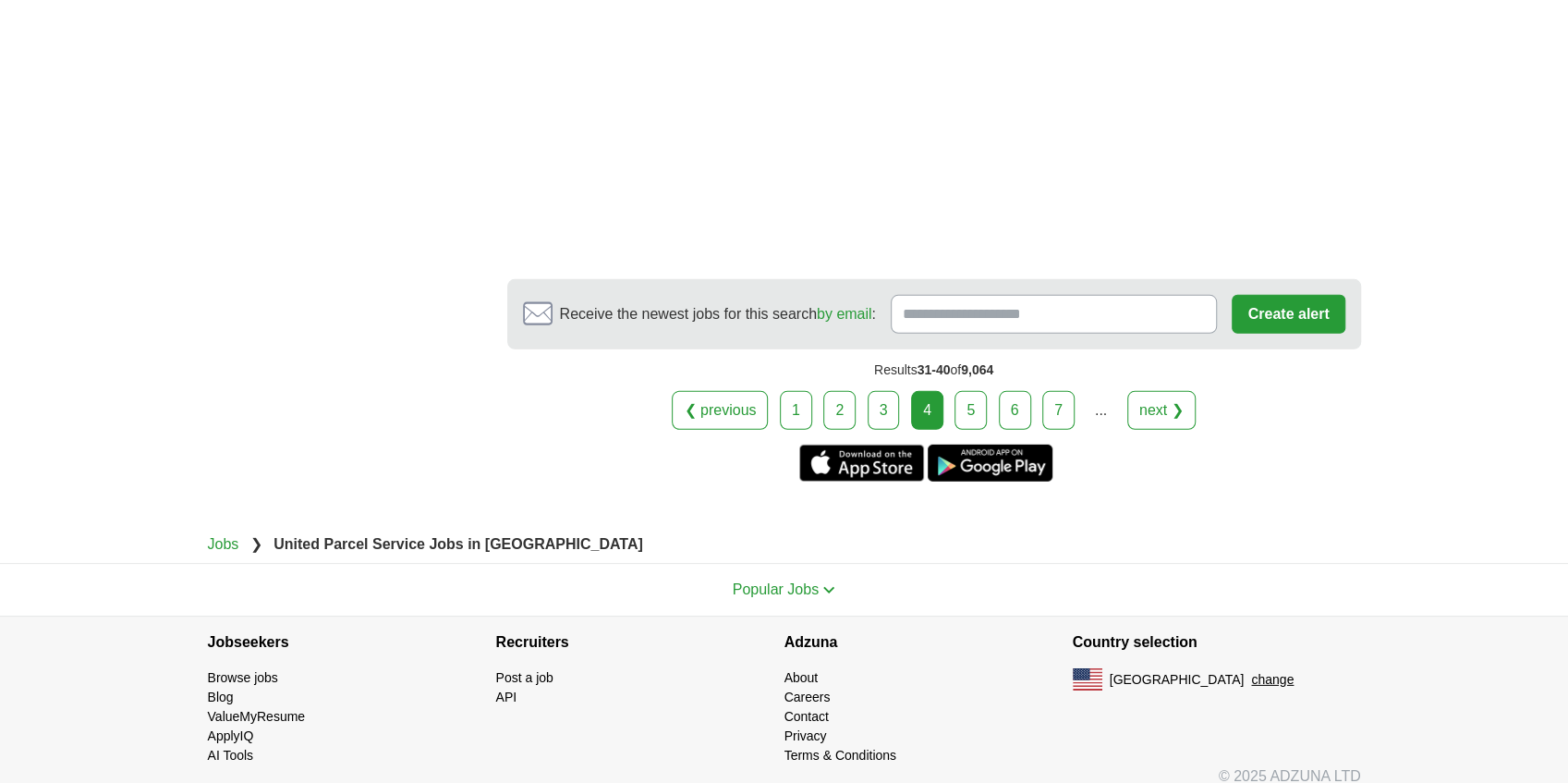
scroll to position [3460, 0]
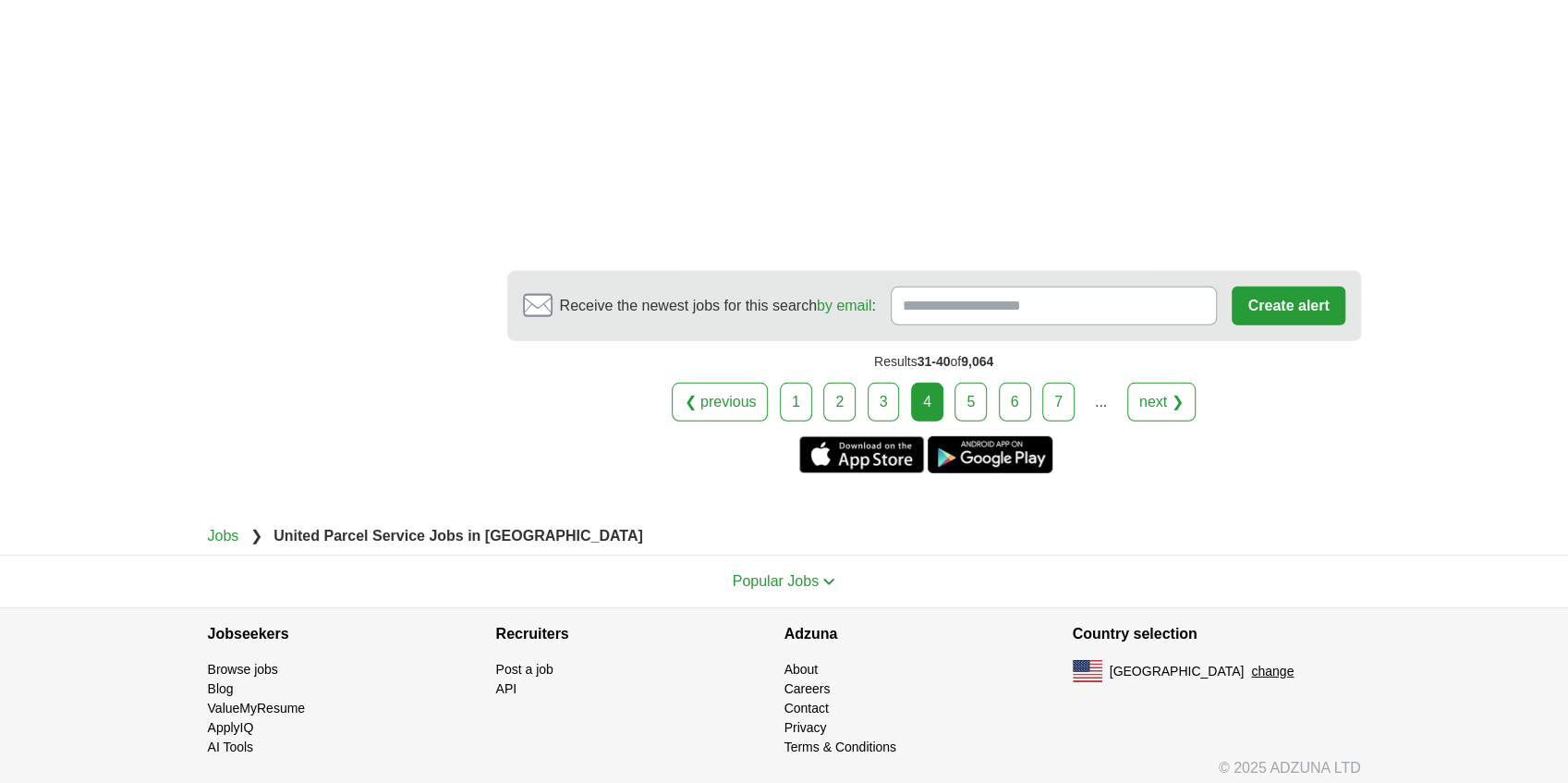
click at [1018, 395] on link "6" at bounding box center [1015, 401] width 32 height 39
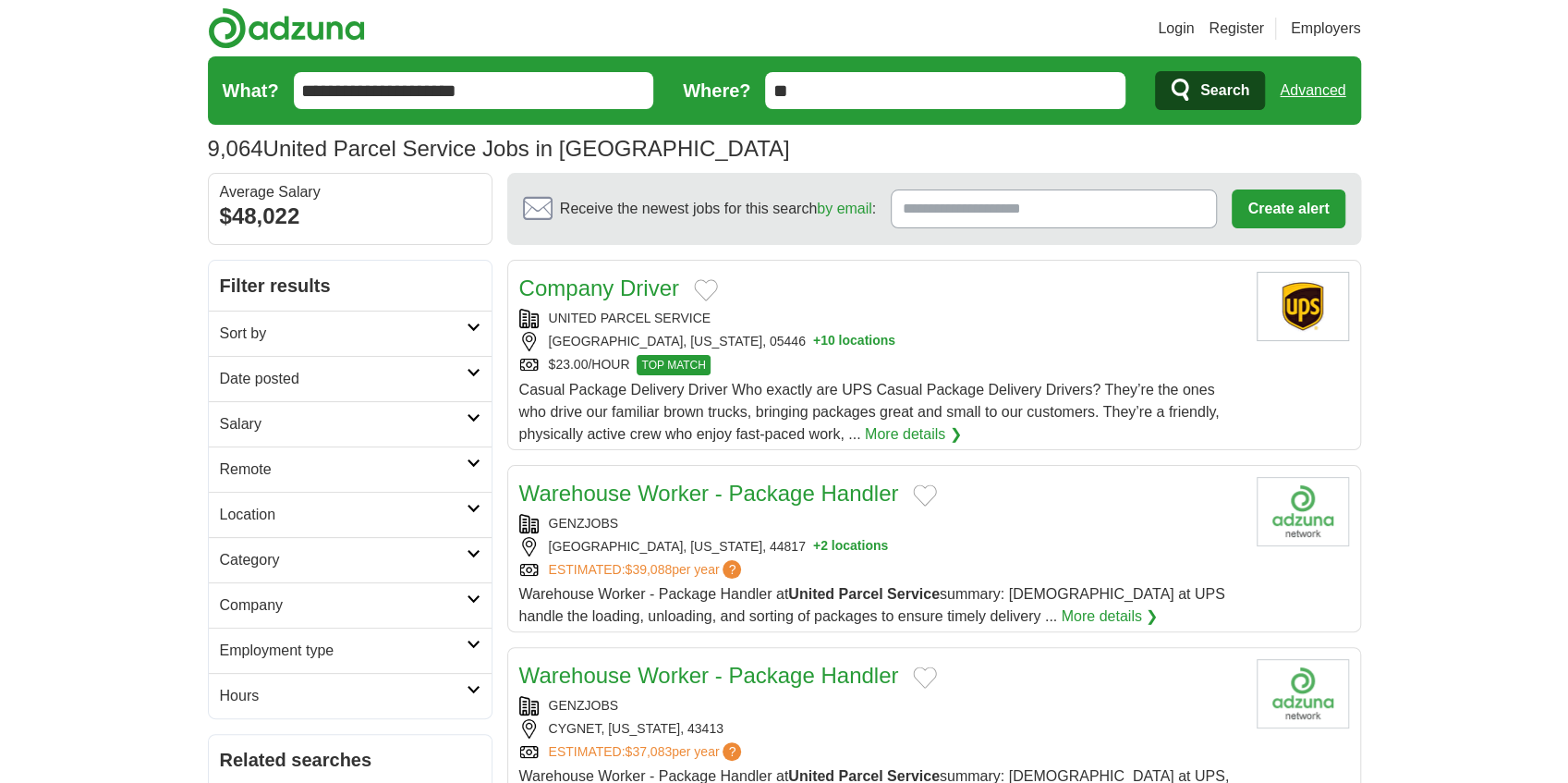
click at [665, 495] on link "Warehouse Worker - Package Handler" at bounding box center [709, 493] width 379 height 25
click at [608, 292] on link "Company Driver" at bounding box center [599, 288] width 159 height 25
